Goal: Find specific page/section: Find specific page/section

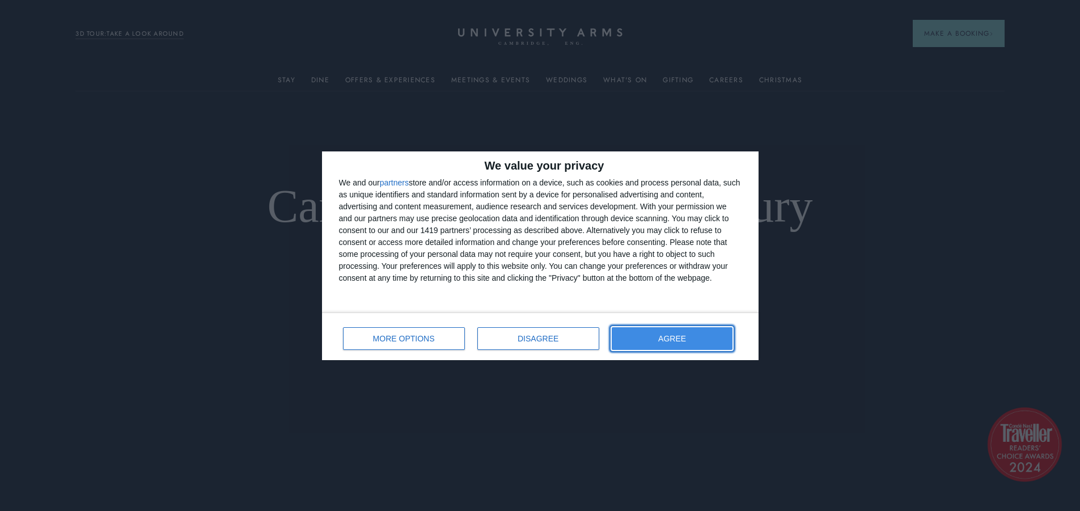
click at [673, 336] on span "AGREE" at bounding box center [672, 338] width 28 height 8
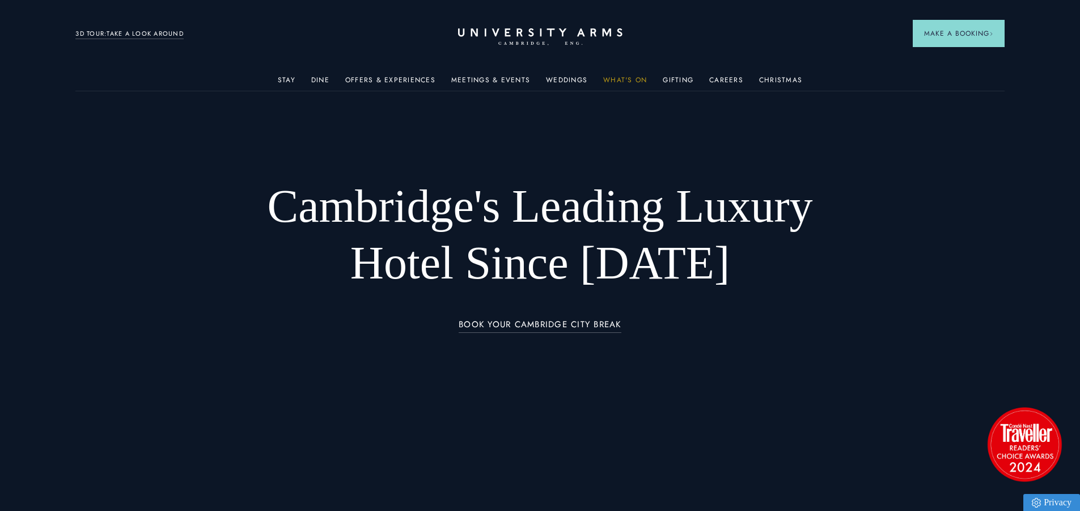
click at [627, 82] on link "What's On" at bounding box center [625, 83] width 44 height 15
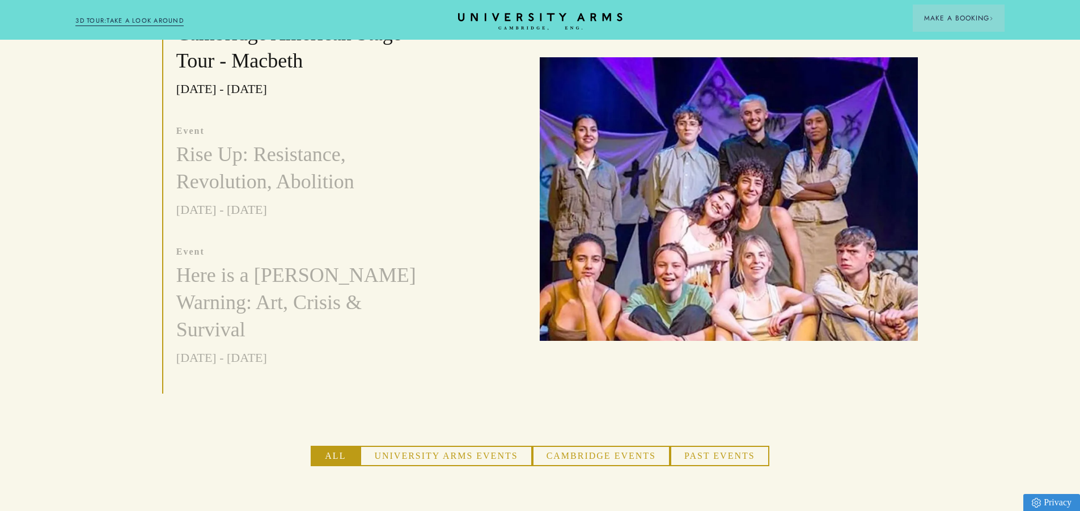
scroll to position [510, 0]
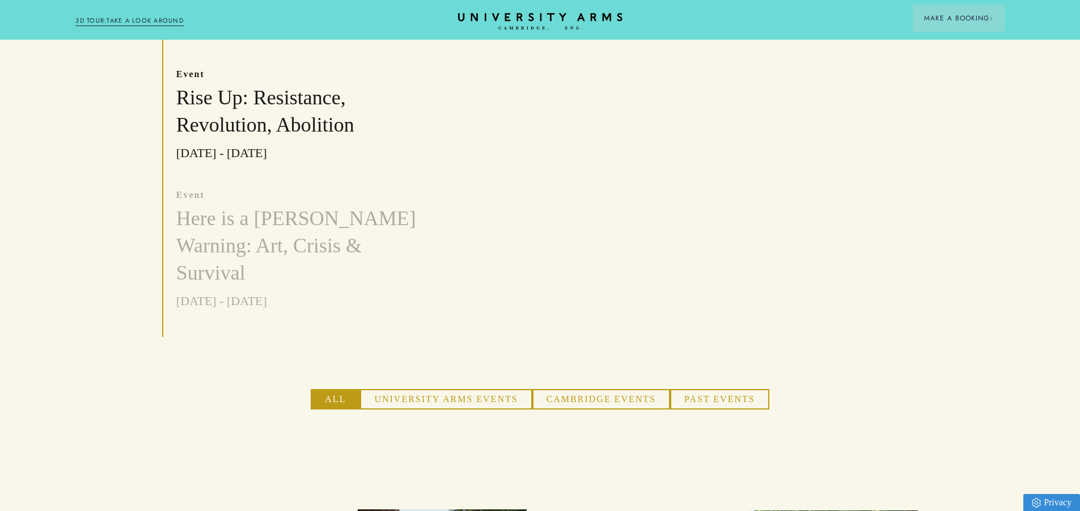
click at [486, 389] on button "University Arms Events" at bounding box center [446, 399] width 172 height 20
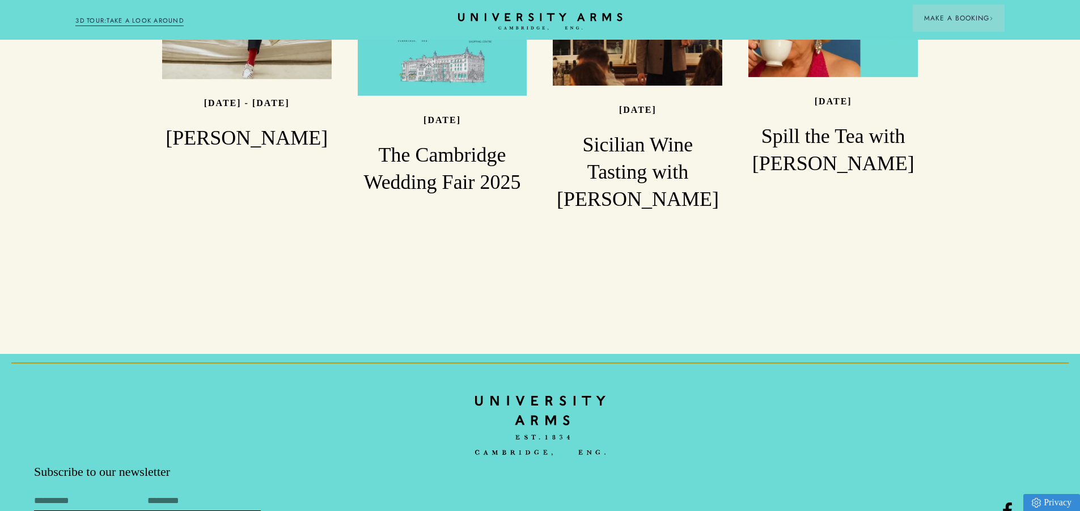
scroll to position [1695, 0]
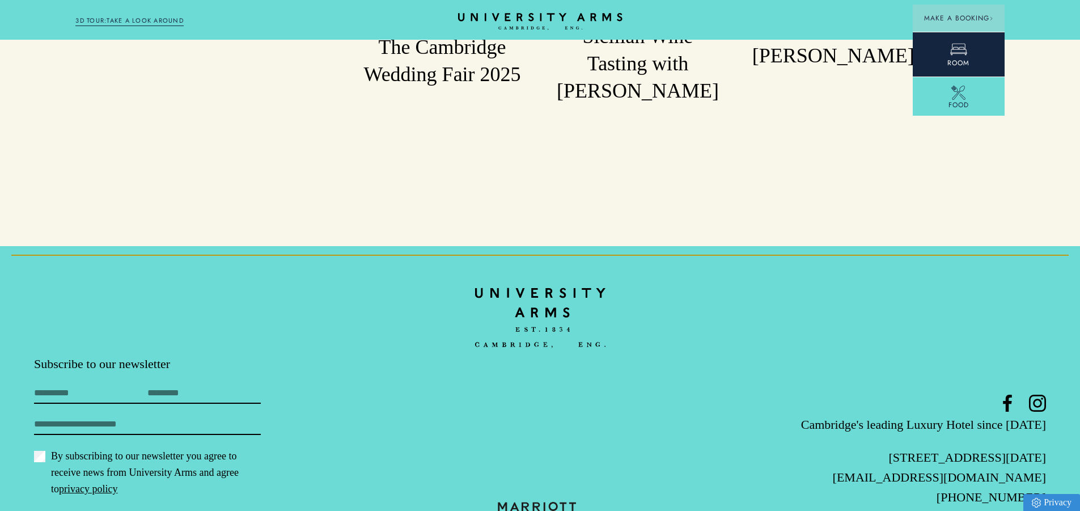
click at [966, 49] on link "Room" at bounding box center [959, 54] width 92 height 45
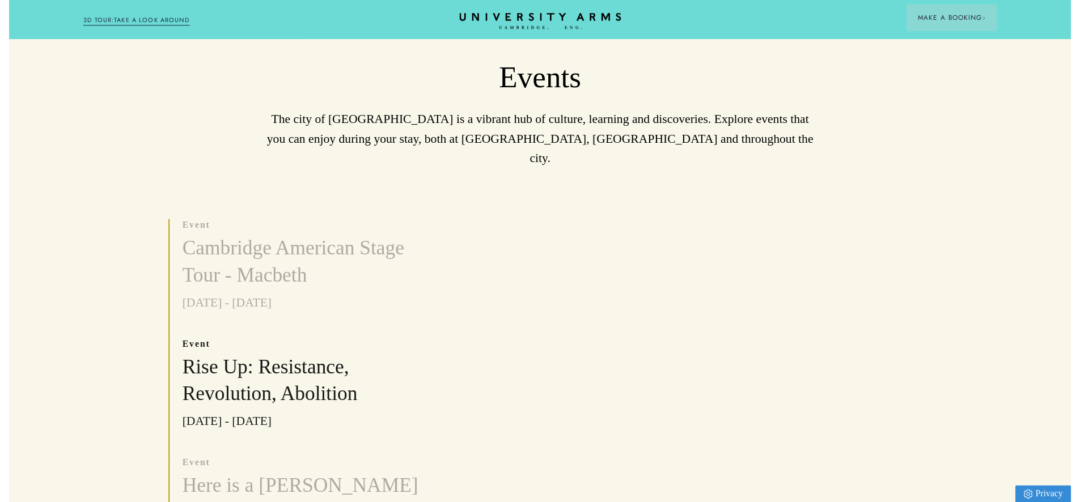
scroll to position [0, 0]
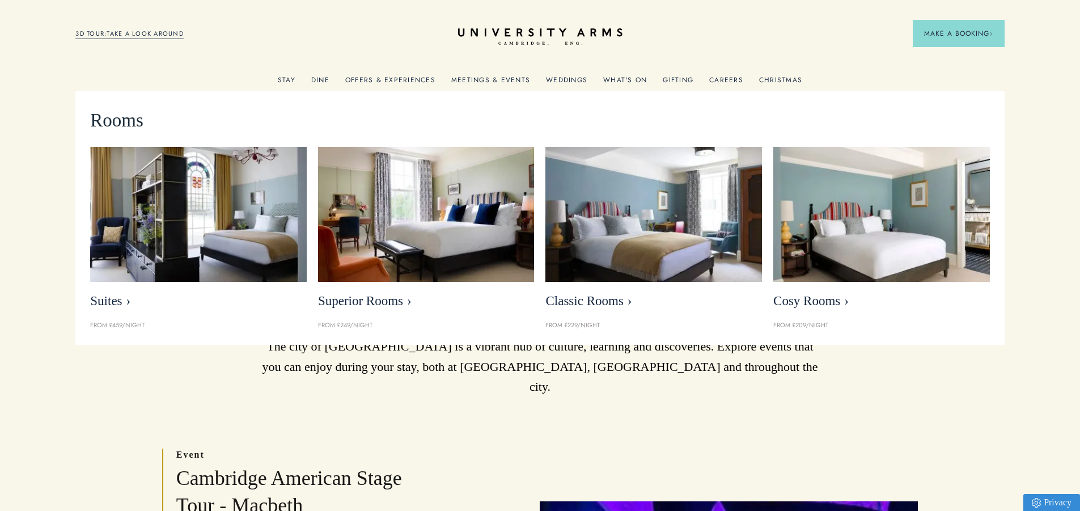
click at [286, 78] on link "Stay" at bounding box center [287, 83] width 18 height 15
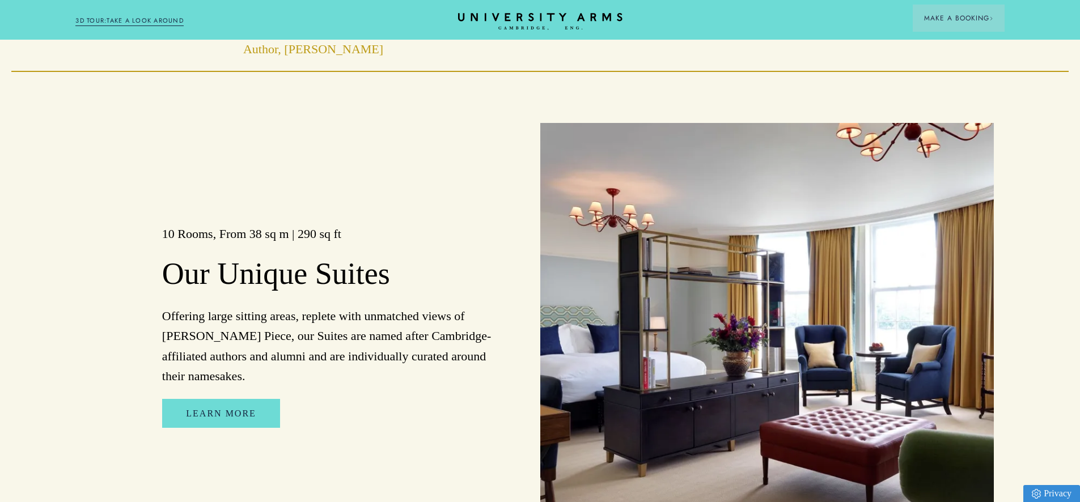
scroll to position [835, 0]
